Goal: Task Accomplishment & Management: Use online tool/utility

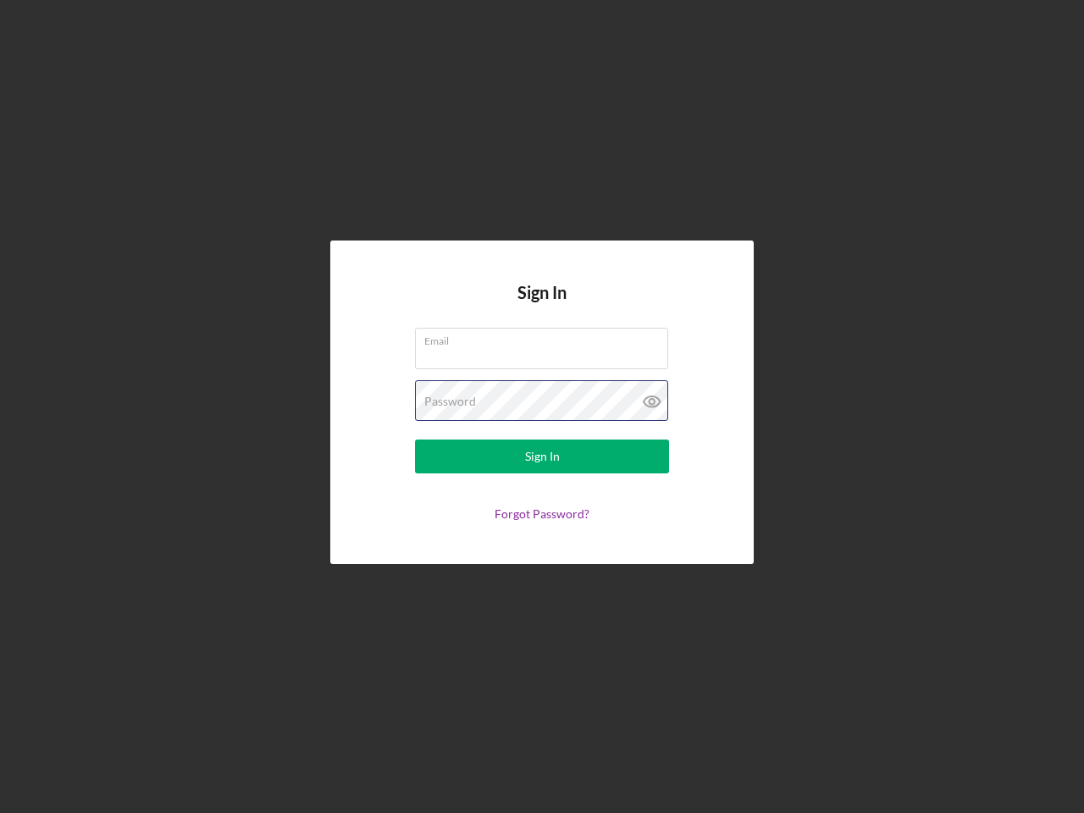
click at [542, 407] on div "Password" at bounding box center [542, 401] width 254 height 42
click at [652, 402] on icon at bounding box center [652, 401] width 42 height 42
